Goal: Task Accomplishment & Management: Complete application form

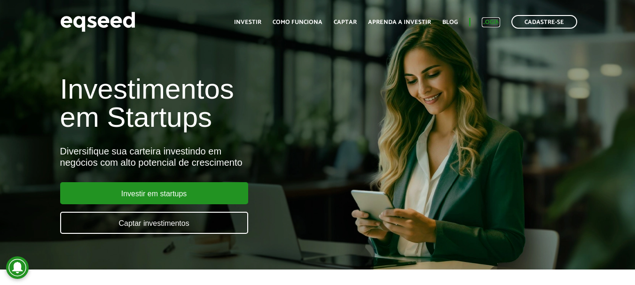
click at [497, 23] on link "Login" at bounding box center [491, 22] width 18 height 6
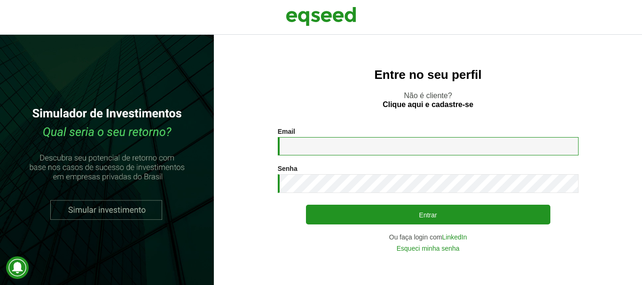
click at [319, 144] on input "Email *" at bounding box center [428, 146] width 301 height 18
type input "**********"
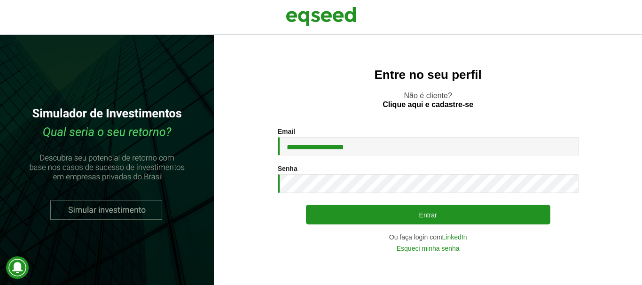
click at [320, 173] on div "Senha * Digite a senha que será usada em conjunto com seu e-mail." at bounding box center [428, 179] width 301 height 28
click at [306, 205] on button "Entrar" at bounding box center [428, 215] width 244 height 20
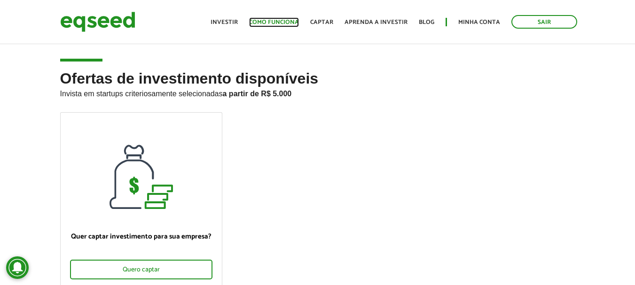
click at [284, 19] on link "Como funciona" at bounding box center [274, 22] width 50 height 6
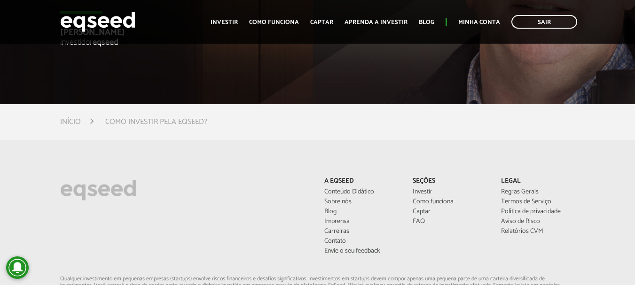
scroll to position [2349, 0]
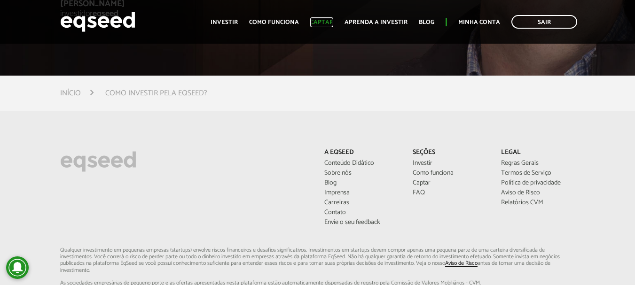
click at [328, 22] on link "Captar" at bounding box center [321, 22] width 23 height 6
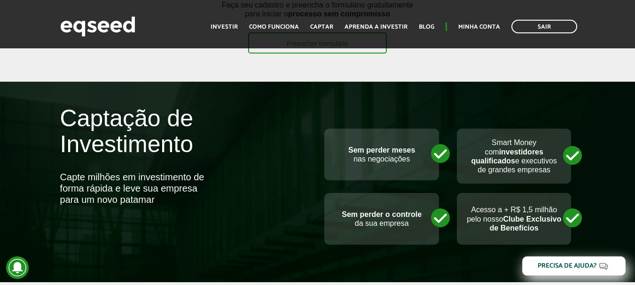
scroll to position [235, 0]
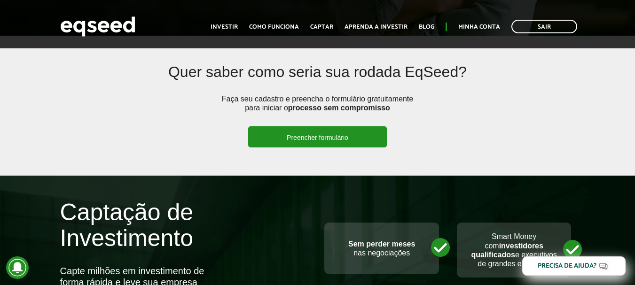
click at [335, 135] on link "Preencher formulário" at bounding box center [317, 136] width 139 height 21
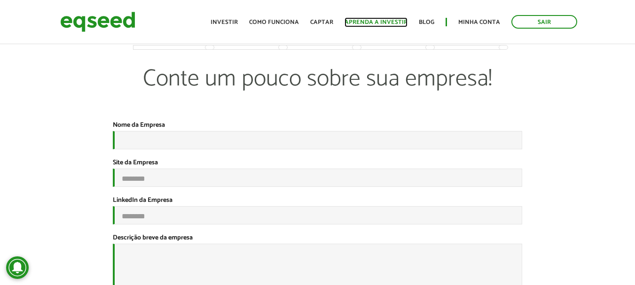
click at [377, 25] on link "Aprenda a investir" at bounding box center [375, 22] width 63 height 6
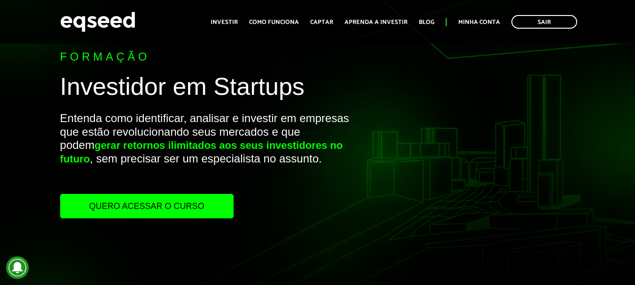
scroll to position [47, 0]
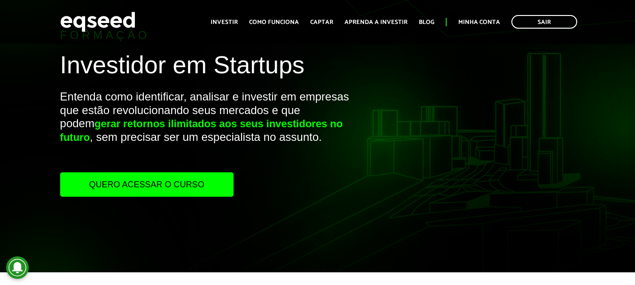
click at [165, 187] on link "Quero acessar o curso" at bounding box center [146, 184] width 173 height 24
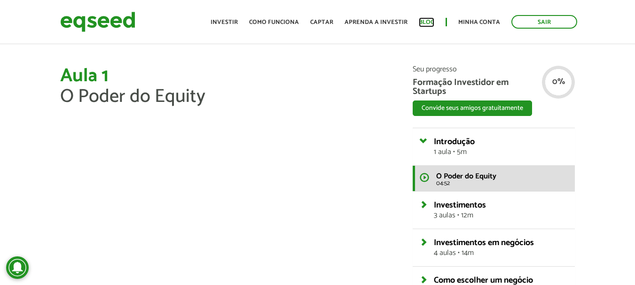
click at [433, 25] on link "Blog" at bounding box center [427, 22] width 16 height 6
click at [538, 25] on link "Sair" at bounding box center [544, 22] width 66 height 14
